Goal: Information Seeking & Learning: Find specific fact

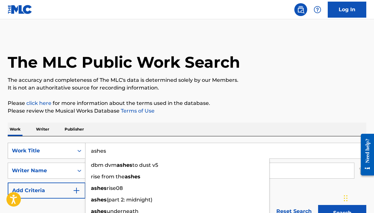
drag, startPoint x: 109, startPoint y: 152, endPoint x: 84, endPoint y: 150, distance: 25.8
click at [84, 150] on div "SearchWithCriteriac62188b9-fee1-4963-82ab-226a2f140a3d Work Title ashes dbm dvm…" at bounding box center [187, 151] width 358 height 16
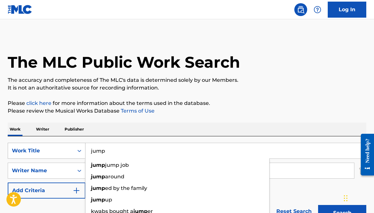
type input "jump"
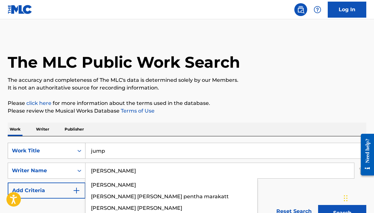
type input "[PERSON_NAME]"
click at [318, 205] on button "Search" at bounding box center [342, 213] width 48 height 16
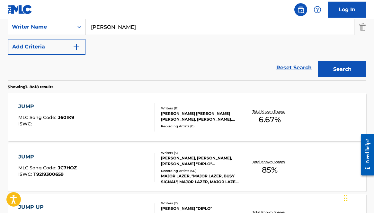
scroll to position [144, 0]
click at [188, 124] on div "Recording Artists ( 0 )" at bounding box center [200, 126] width 79 height 5
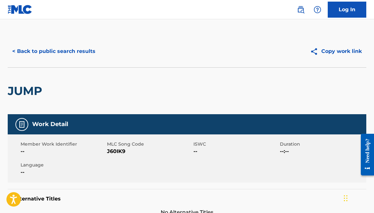
click at [70, 51] on button "< Back to public search results" at bounding box center [54, 51] width 92 height 16
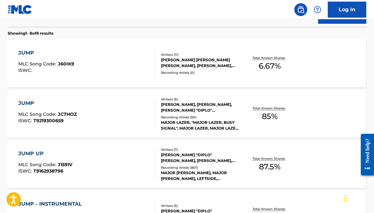
scroll to position [198, 0]
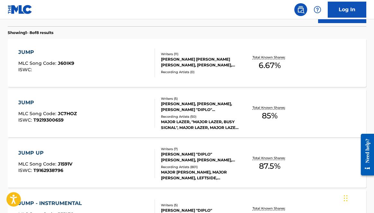
click at [126, 64] on div "JUMP MLC Song Code : J60IK9 ISWC :" at bounding box center [86, 62] width 136 height 29
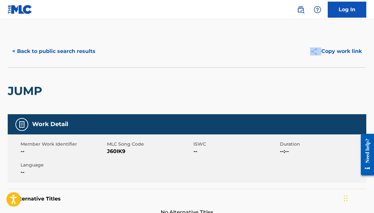
click at [126, 64] on div "< Back to public search results Copy work link" at bounding box center [187, 51] width 358 height 32
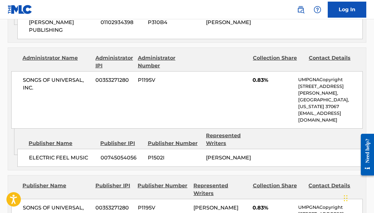
scroll to position [514, 0]
